Goal: Information Seeking & Learning: Understand process/instructions

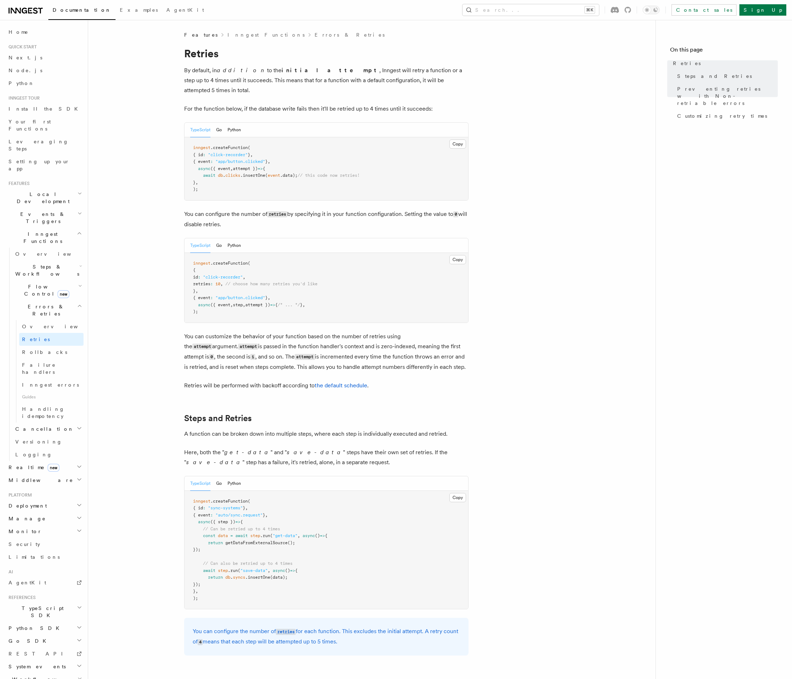
scroll to position [670, 0]
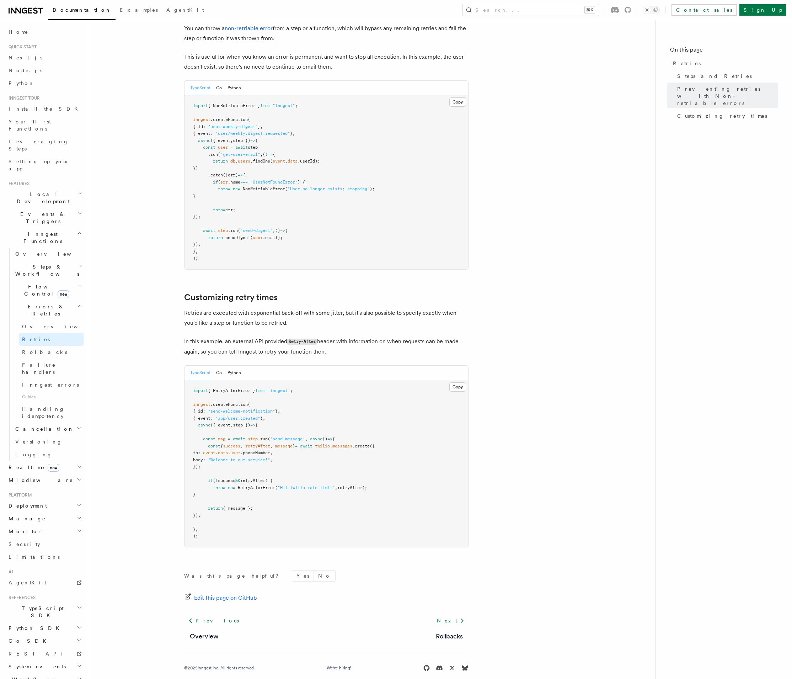
drag, startPoint x: 397, startPoint y: 474, endPoint x: 211, endPoint y: 472, distance: 186.0
click at [211, 472] on pre "import { RetryAfterError } from 'inngest' ; inngest .createFunction ( { id : "s…" at bounding box center [327, 463] width 284 height 167
click at [211, 478] on span "if" at bounding box center [210, 480] width 5 height 5
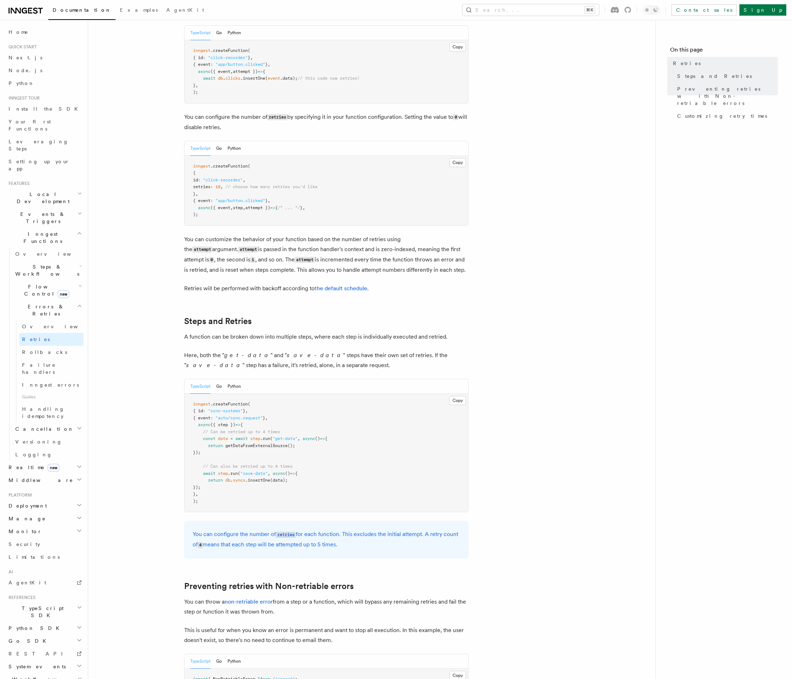
scroll to position [89, 0]
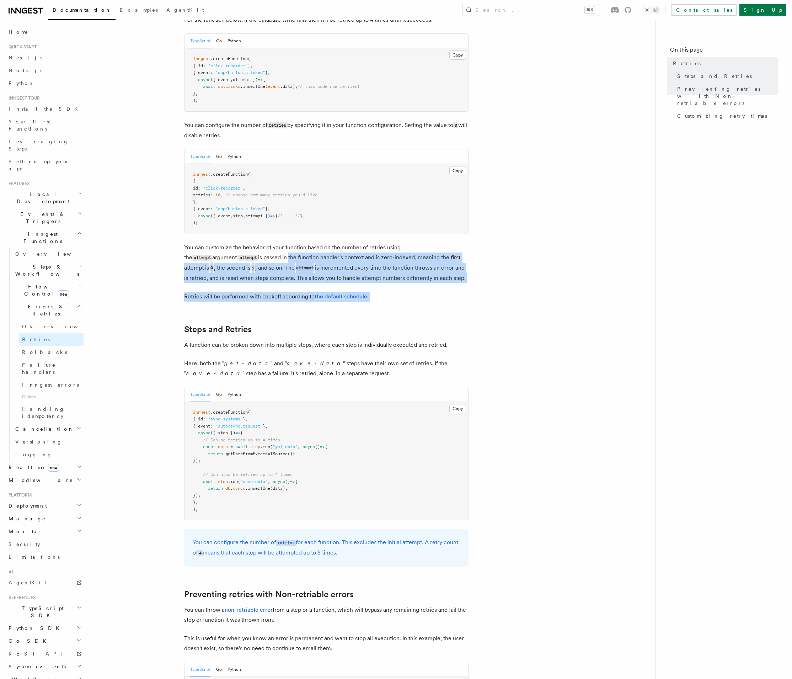
drag, startPoint x: 235, startPoint y: 244, endPoint x: 326, endPoint y: 293, distance: 102.8
click at [326, 293] on article "Features Inngest Functions Errors & Retries Retries By default, in addition to …" at bounding box center [372, 606] width 545 height 1328
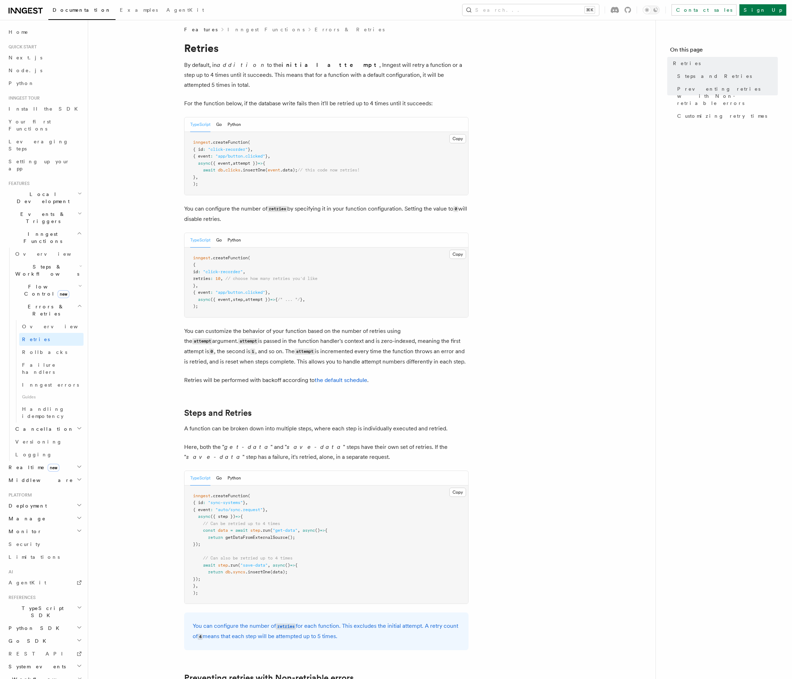
scroll to position [165, 0]
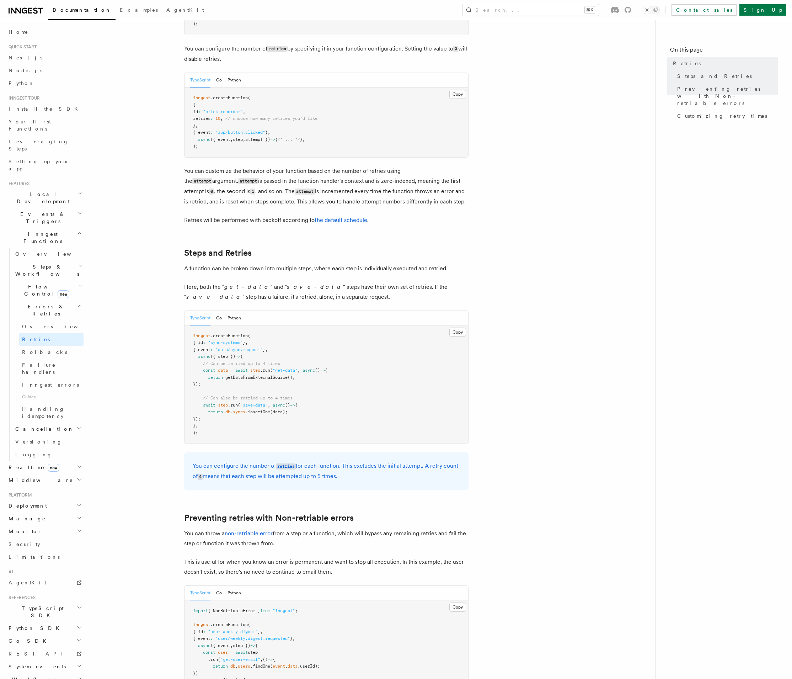
click at [230, 188] on p "You can customize the behavior of your function based on the number of retries …" at bounding box center [326, 186] width 285 height 41
click at [230, 191] on p "You can customize the behavior of your function based on the number of retries …" at bounding box center [326, 186] width 285 height 41
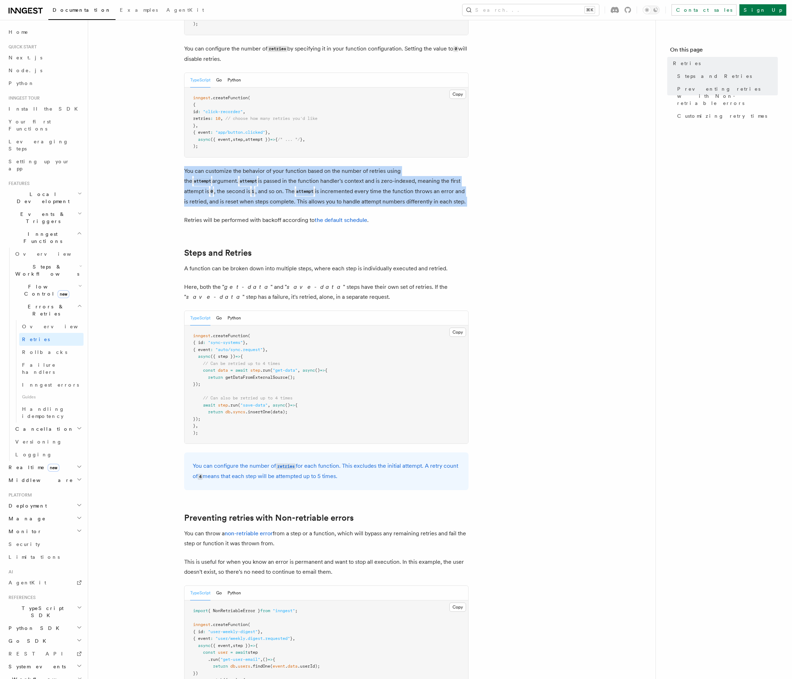
click at [230, 191] on p "You can customize the behavior of your function based on the number of retries …" at bounding box center [326, 186] width 285 height 41
click at [230, 192] on p "You can customize the behavior of your function based on the number of retries …" at bounding box center [326, 186] width 285 height 41
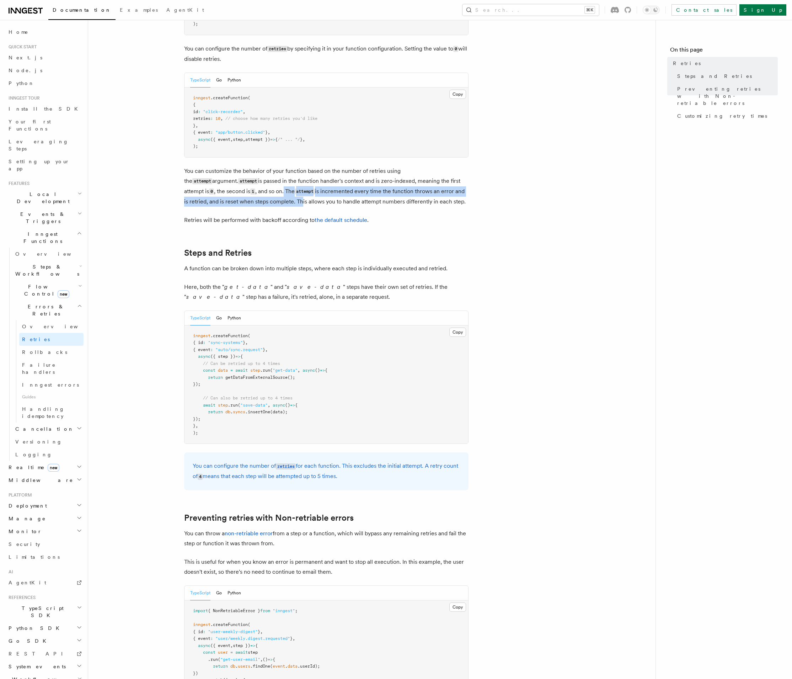
drag, startPoint x: 244, startPoint y: 180, endPoint x: 257, endPoint y: 191, distance: 17.7
click at [257, 191] on p "You can customize the behavior of your function based on the number of retries …" at bounding box center [326, 186] width 285 height 41
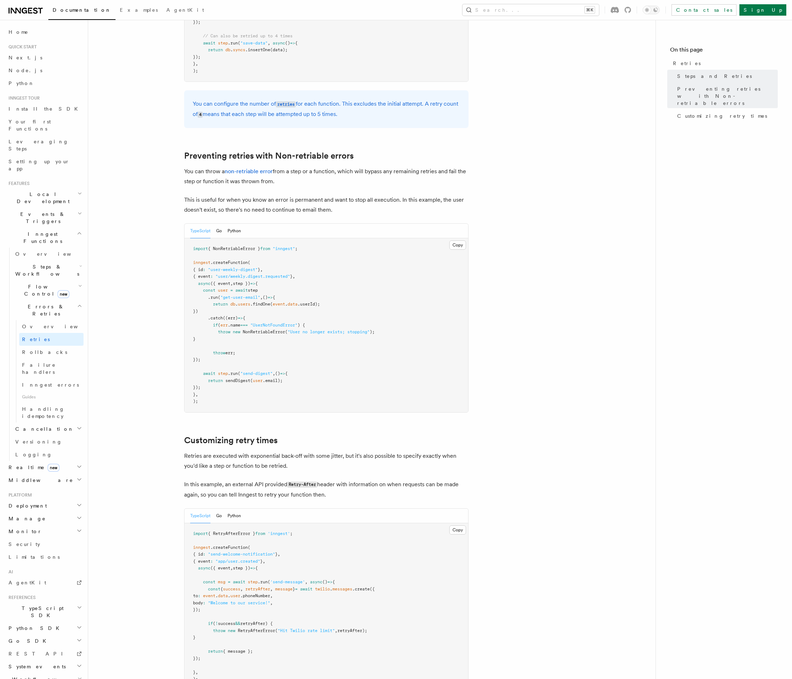
scroll to position [528, 0]
click at [28, 323] on span "Overview" at bounding box center [58, 326] width 73 height 7
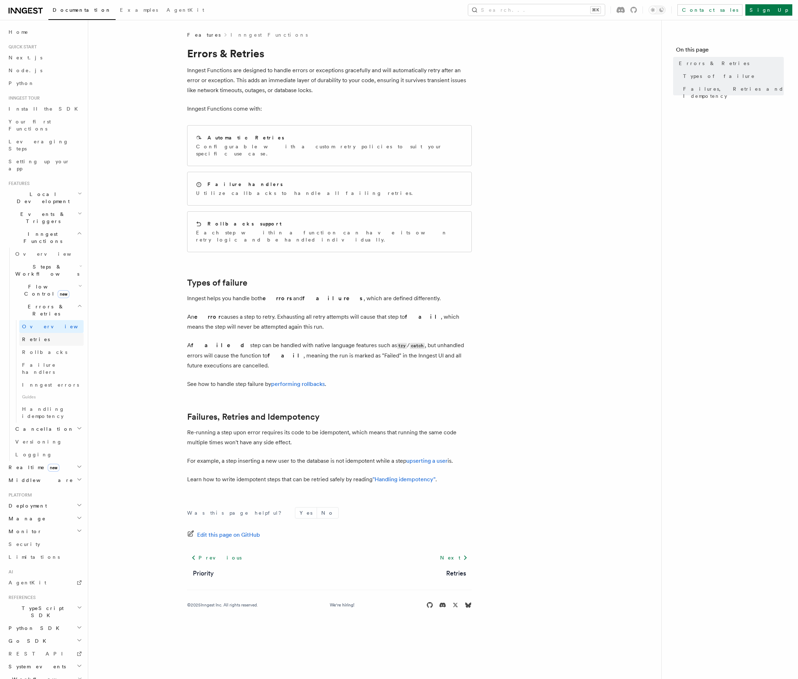
click at [45, 333] on link "Retries" at bounding box center [51, 339] width 64 height 13
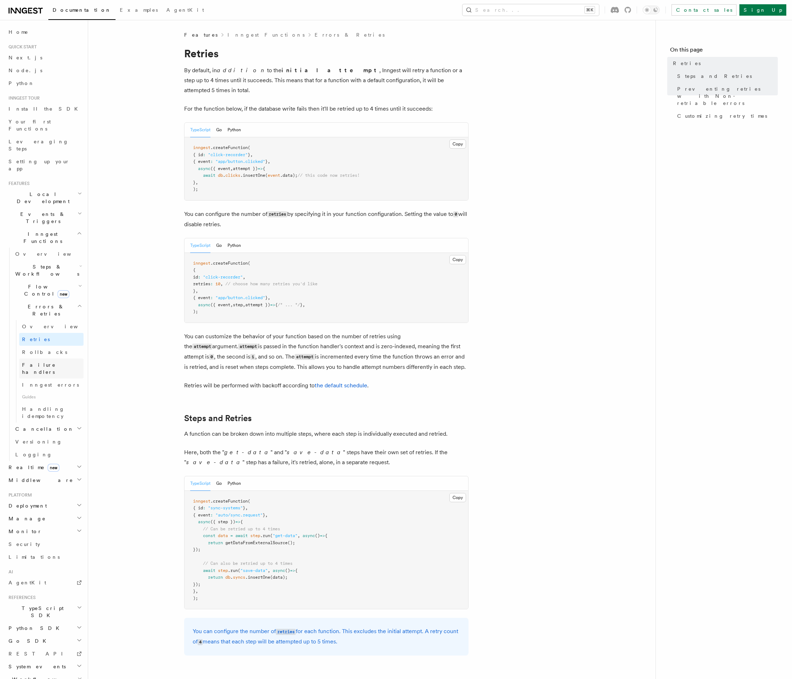
click at [52, 358] on link "Failure handlers" at bounding box center [51, 368] width 64 height 20
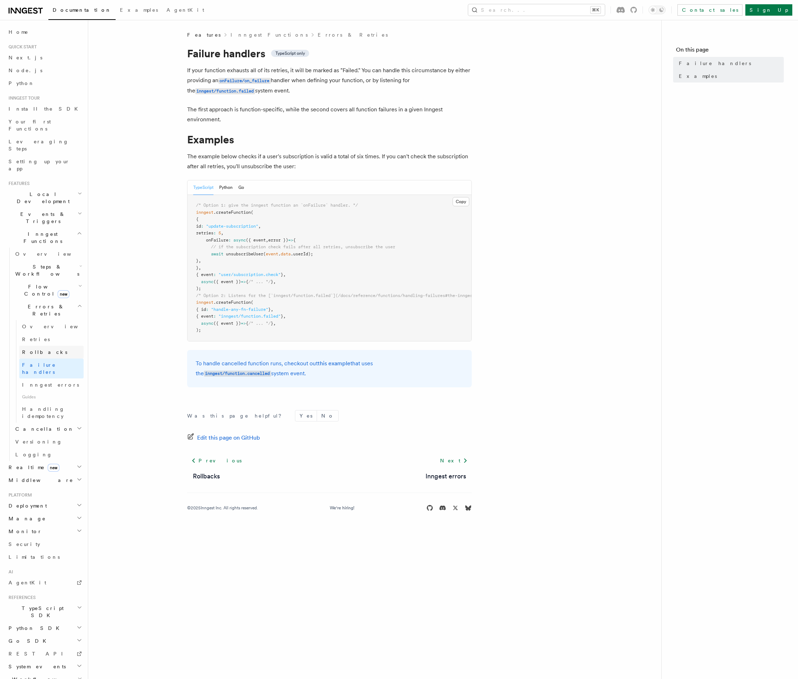
click at [67, 346] on link "Rollbacks" at bounding box center [51, 352] width 64 height 13
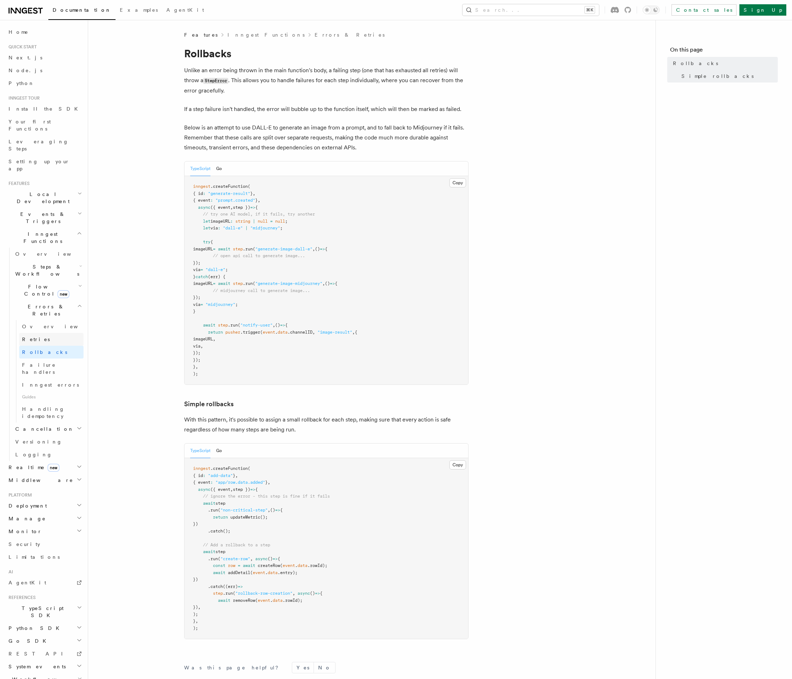
click at [59, 333] on link "Retries" at bounding box center [51, 339] width 64 height 13
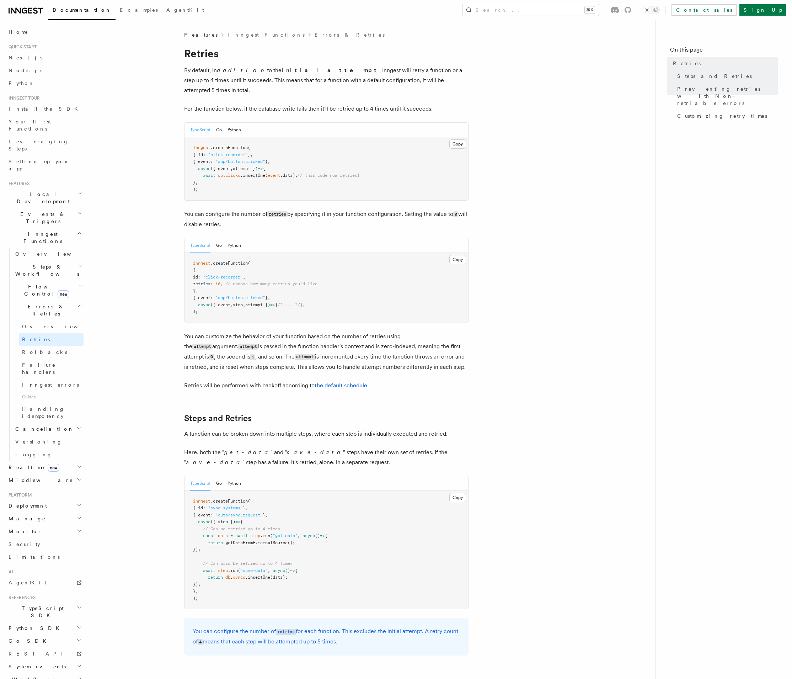
scroll to position [634, 0]
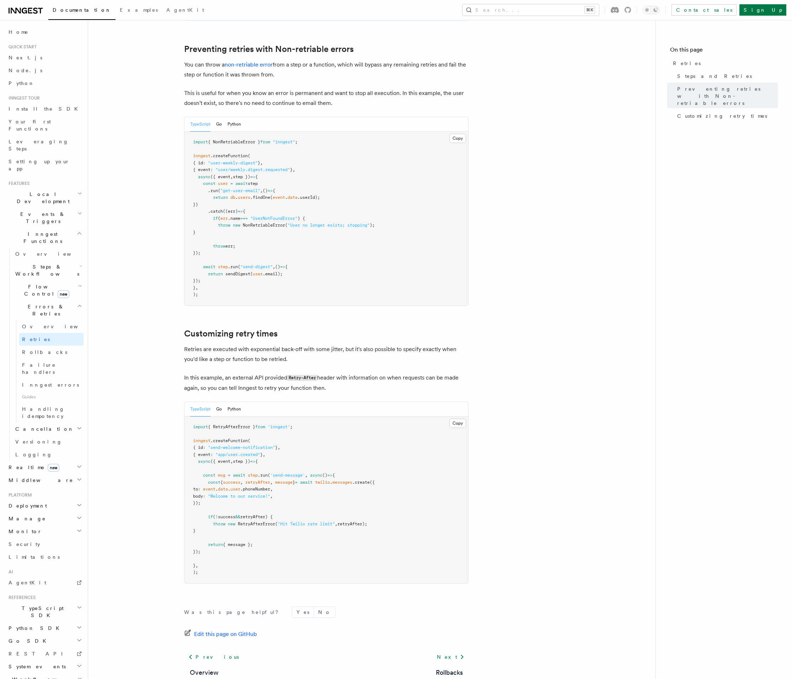
click at [298, 344] on p "Retries are executed with exponential back-off with some jitter, but it's also …" at bounding box center [326, 354] width 285 height 20
click at [361, 521] on span "retryAfter);" at bounding box center [352, 523] width 30 height 5
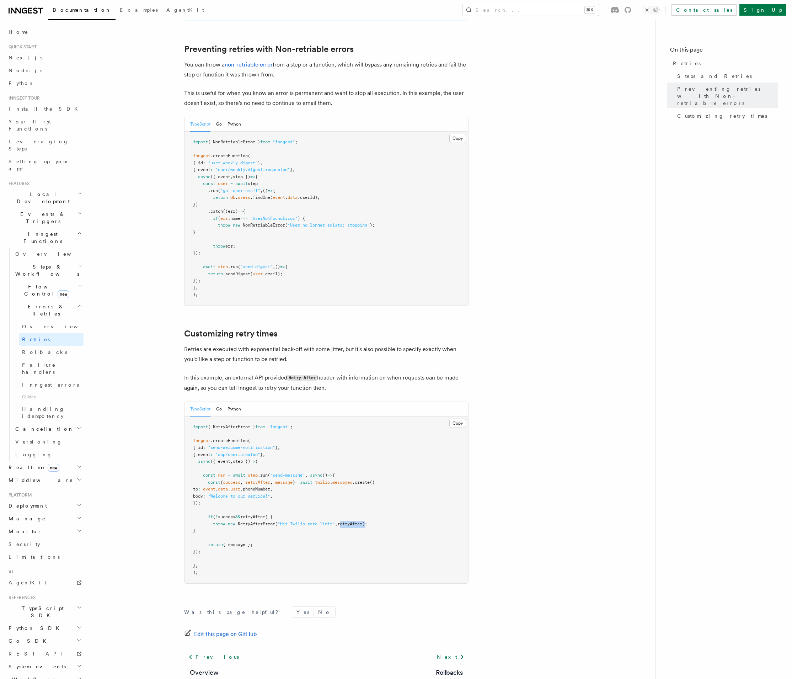
click at [361, 521] on span "retryAfter);" at bounding box center [352, 523] width 30 height 5
click at [535, 182] on article "Features Inngest Functions Errors & Retries Retries By default, in addition to …" at bounding box center [372, 61] width 545 height 1328
